Goal: Information Seeking & Learning: Learn about a topic

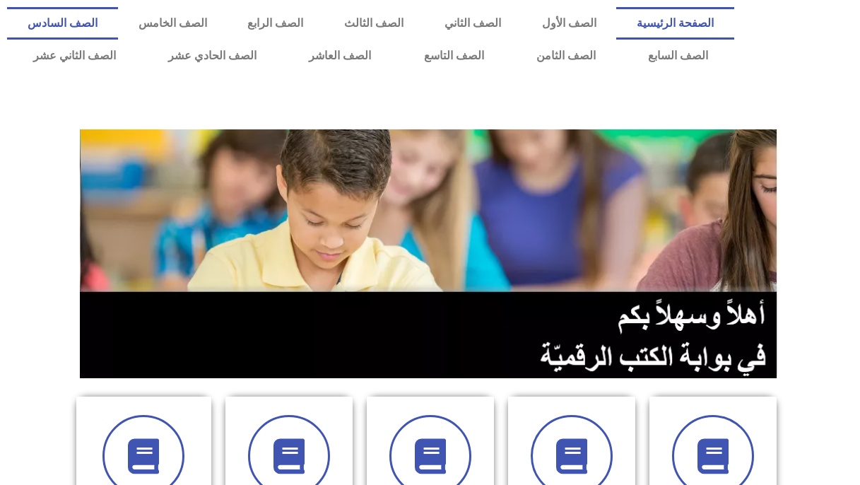
click at [118, 30] on link "الصف السادس" at bounding box center [62, 23] width 111 height 33
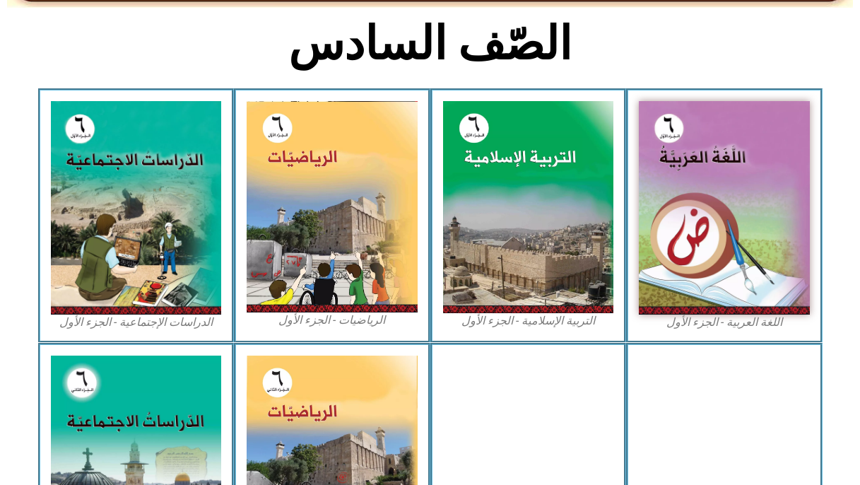
scroll to position [364, 0]
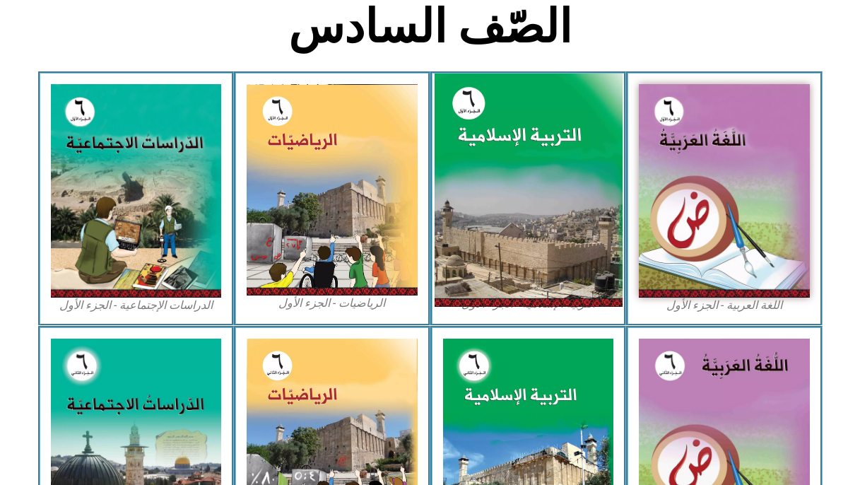
click at [452, 170] on img at bounding box center [528, 190] width 188 height 234
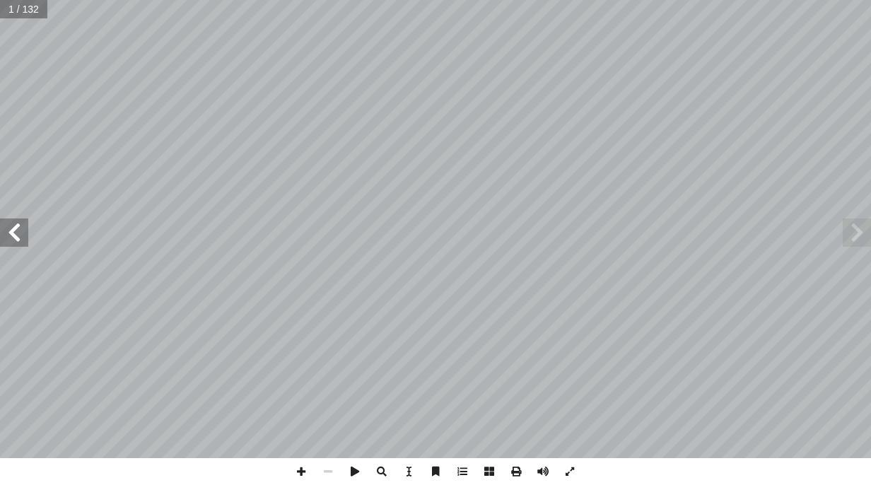
click at [16, 243] on span at bounding box center [14, 232] width 28 height 28
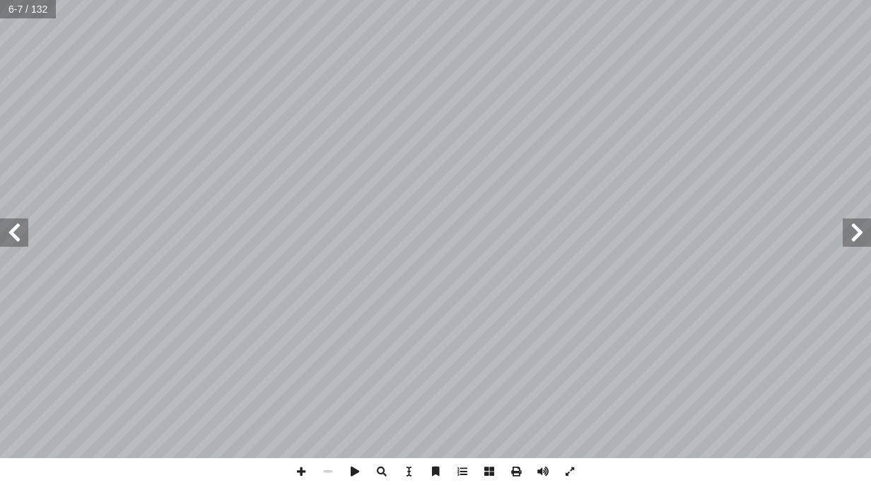
click at [16, 243] on span at bounding box center [14, 232] width 28 height 28
click at [18, 241] on span at bounding box center [14, 232] width 28 height 28
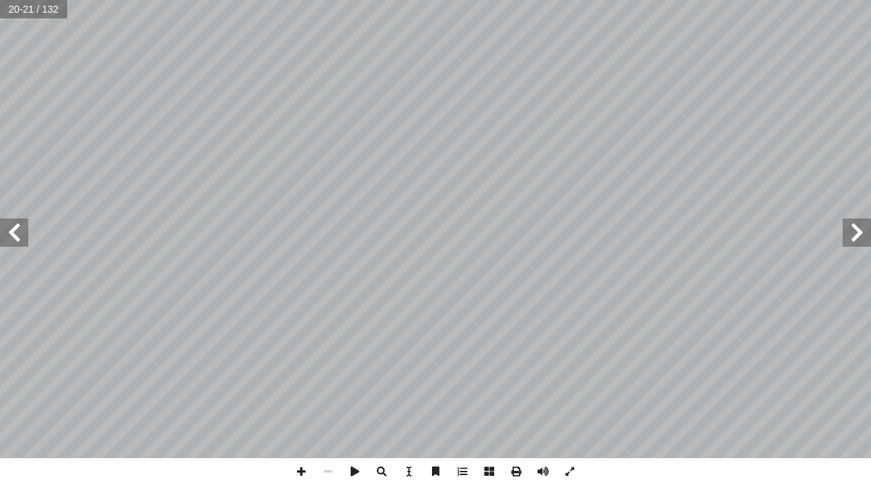
click at [6, 234] on span at bounding box center [14, 232] width 28 height 28
click at [305, 479] on span at bounding box center [301, 471] width 27 height 27
click at [12, 238] on span at bounding box center [14, 232] width 28 height 28
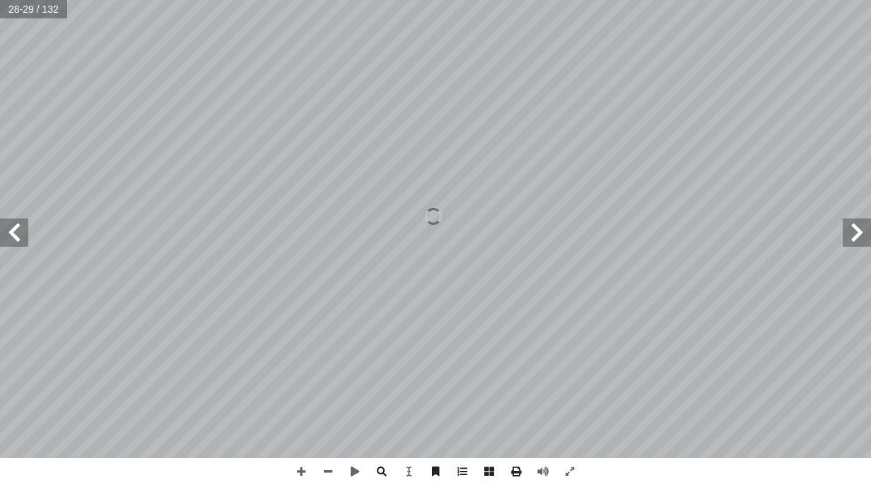
click at [870, 129] on html "الصفحة الرئيسية الصف الأول الصف الثاني الصف الثالث الصف الرابع الصف الخامس الصف…" at bounding box center [435, 64] width 871 height 129
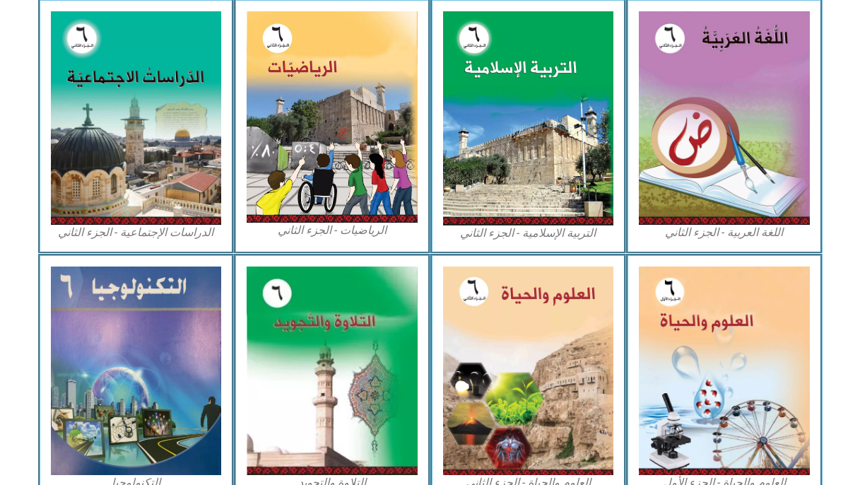
scroll to position [696, 0]
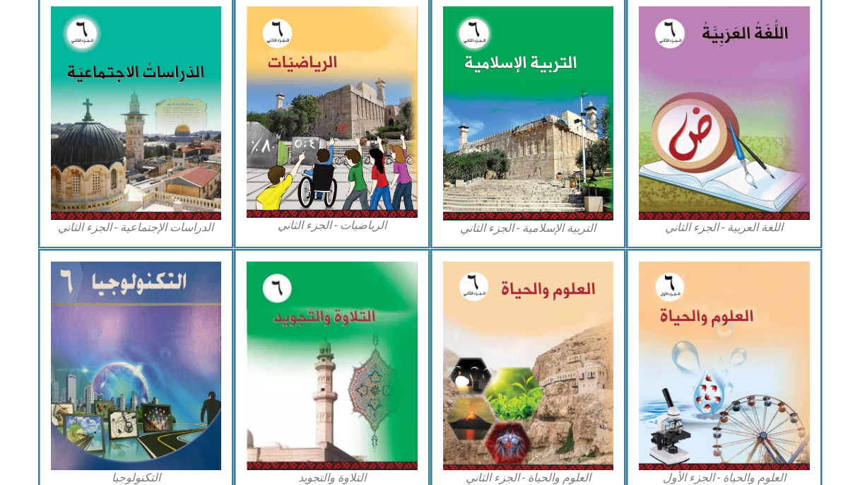
drag, startPoint x: 821, startPoint y: 61, endPoint x: 829, endPoint y: 73, distance: 14.3
click at [829, 73] on section "اللغة العربية - الجزء الثاني التربية الإسلامية - الجزء الثاني الرياضيات - الجزء…" at bounding box center [430, 121] width 860 height 255
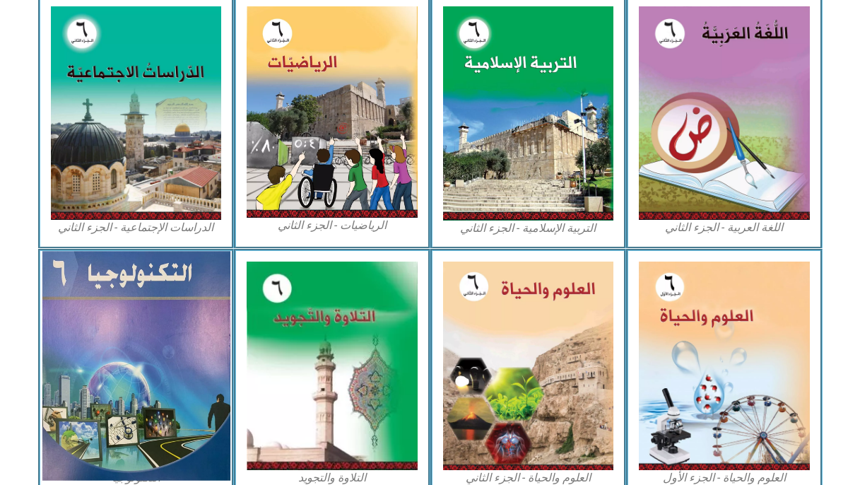
click at [84, 402] on img at bounding box center [136, 366] width 188 height 229
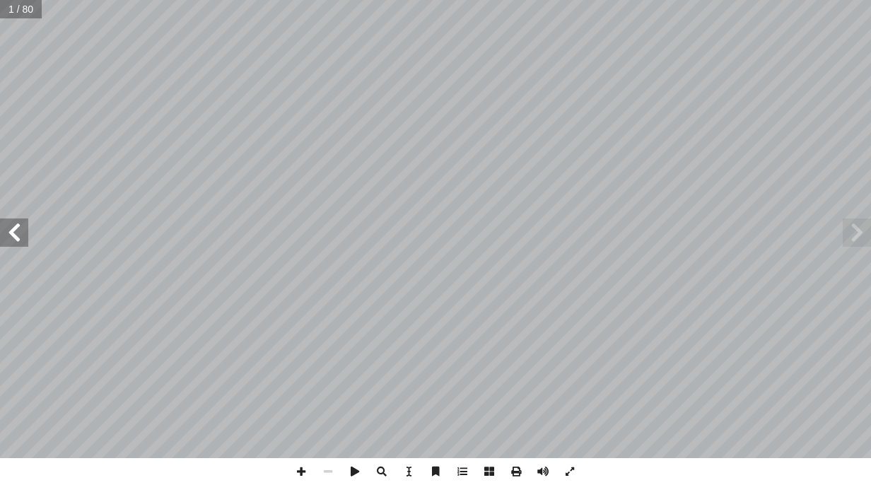
click at [6, 231] on span at bounding box center [14, 232] width 28 height 28
click at [6, 232] on span at bounding box center [14, 232] width 28 height 28
click at [6, 237] on span at bounding box center [14, 232] width 28 height 28
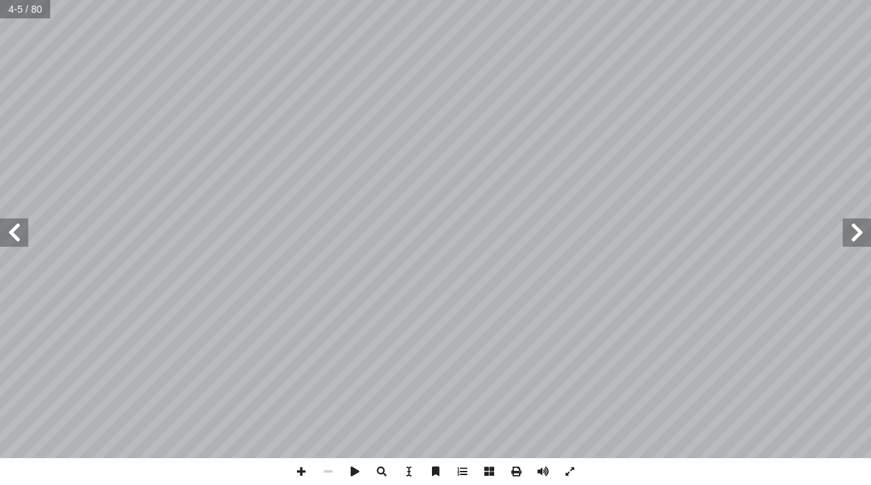
click at [6, 237] on span at bounding box center [14, 232] width 28 height 28
click at [5, 237] on span at bounding box center [14, 232] width 28 height 28
click at [855, 244] on span at bounding box center [856, 232] width 28 height 28
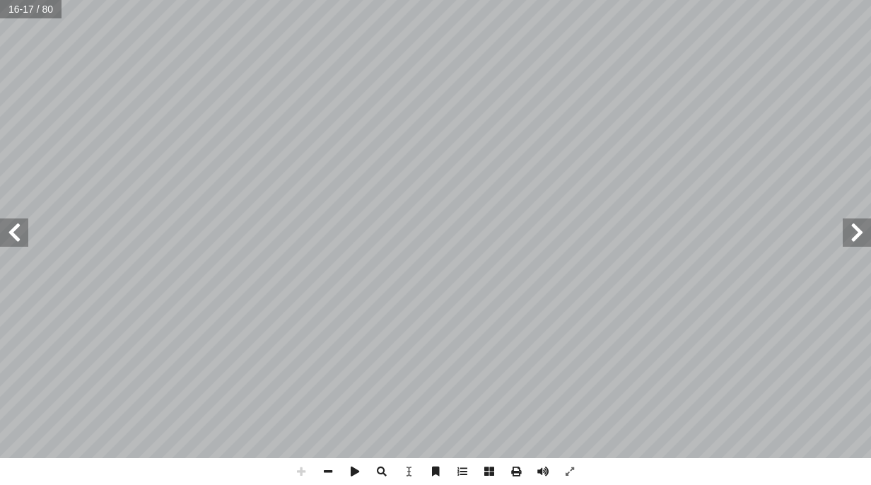
click at [11, 223] on span at bounding box center [14, 232] width 28 height 28
click at [20, 237] on span at bounding box center [14, 232] width 28 height 28
click at [863, 242] on span at bounding box center [856, 232] width 28 height 28
